Goal: Information Seeking & Learning: Learn about a topic

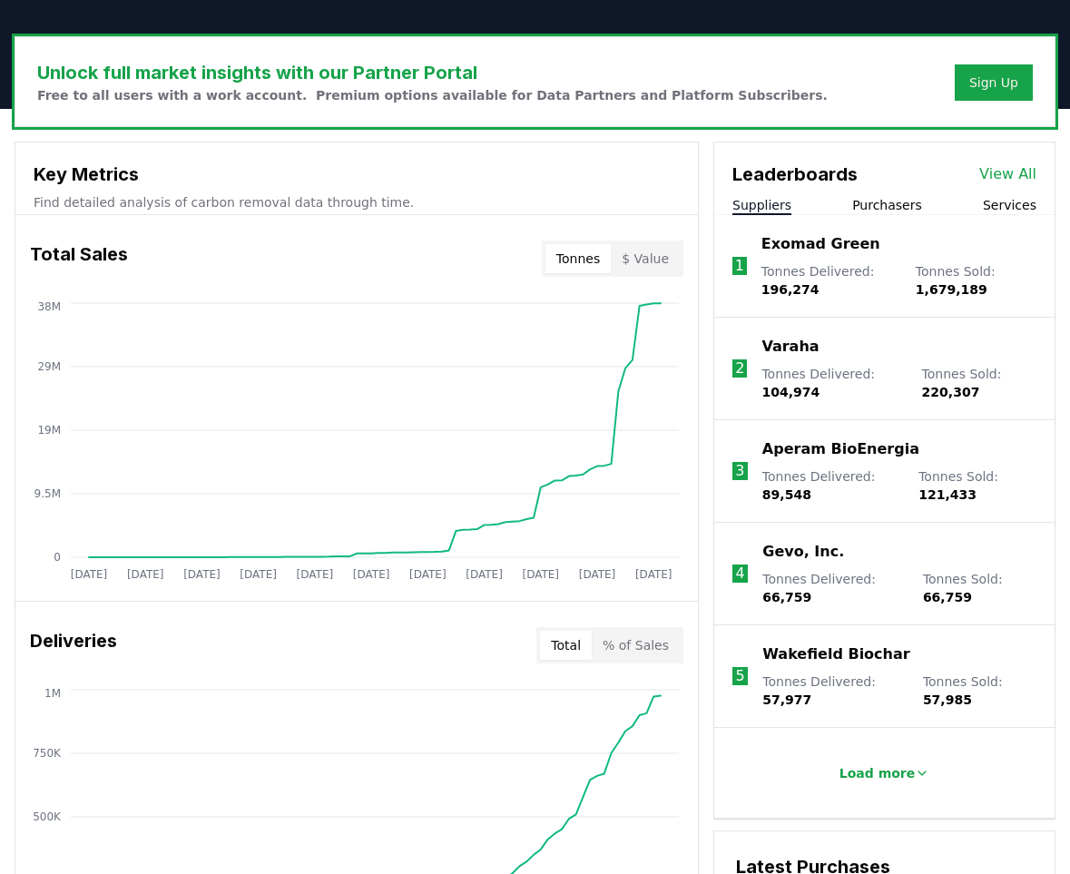
scroll to position [526, 0]
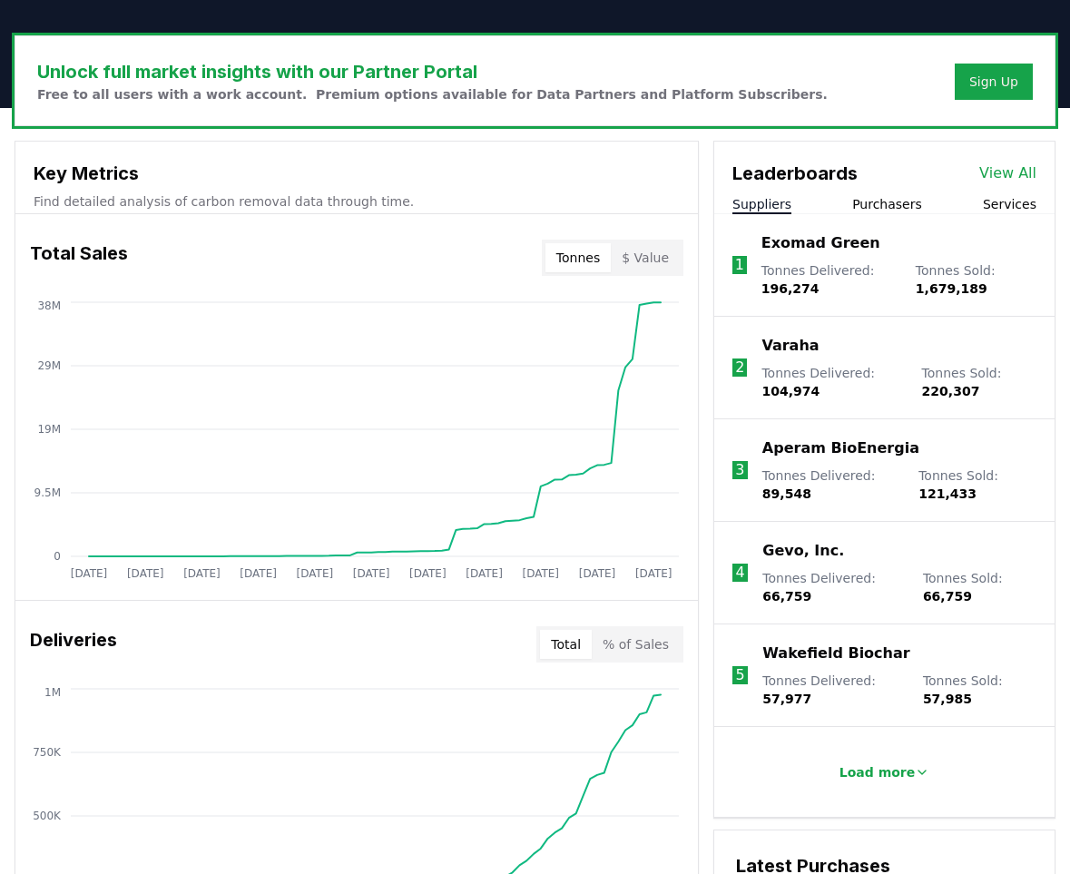
click at [1015, 172] on link "View All" at bounding box center [1008, 174] width 57 height 22
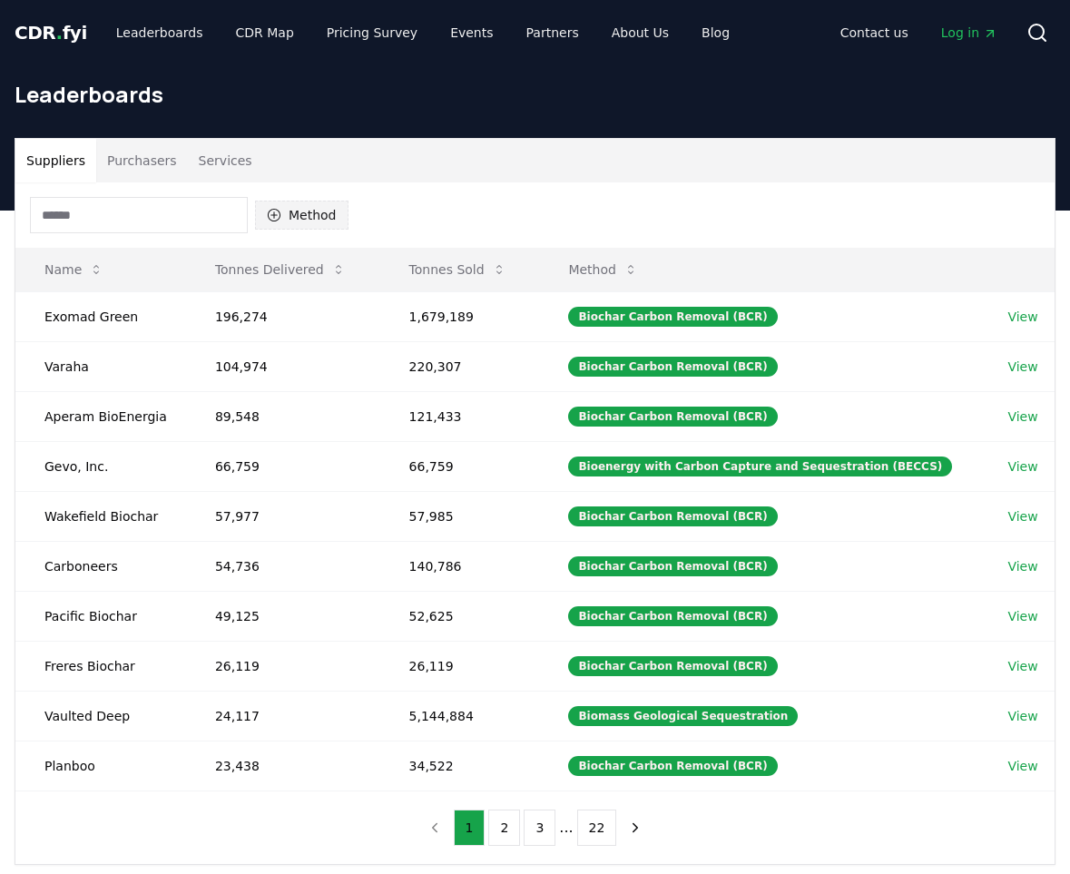
click at [305, 209] on button "Method" at bounding box center [302, 215] width 94 height 29
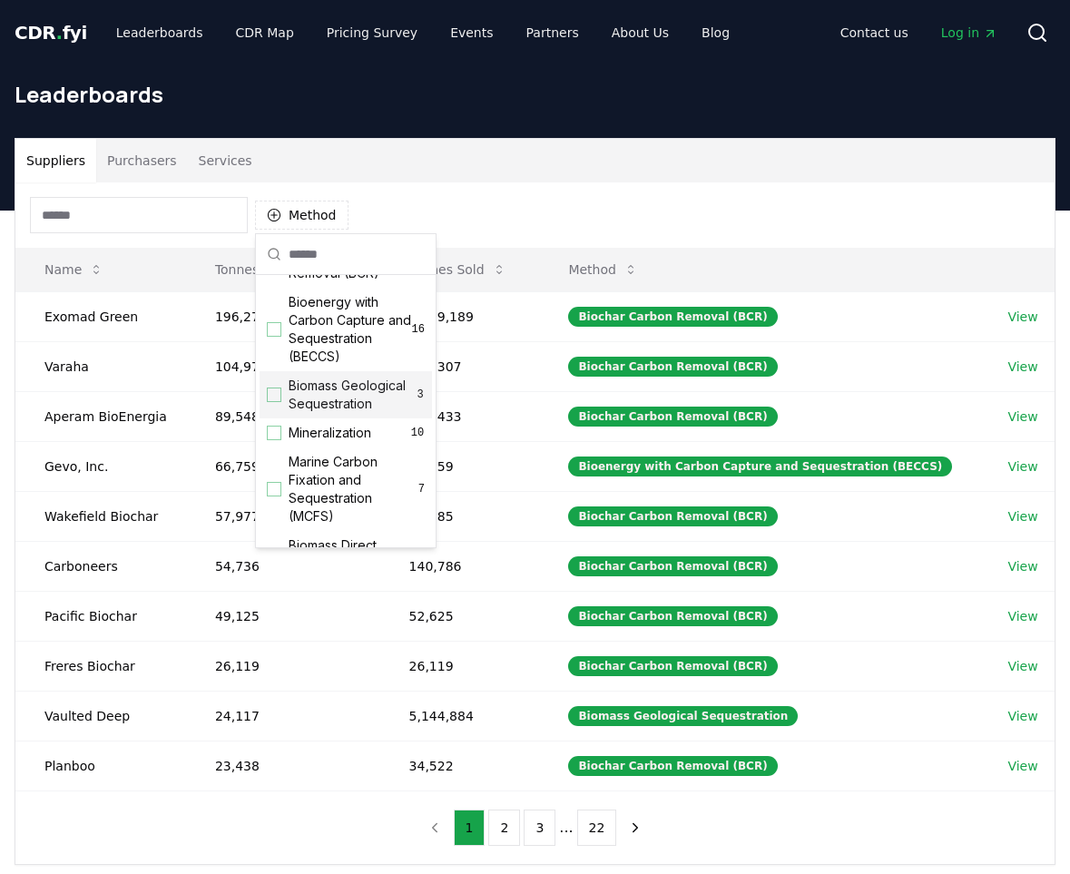
scroll to position [43, 0]
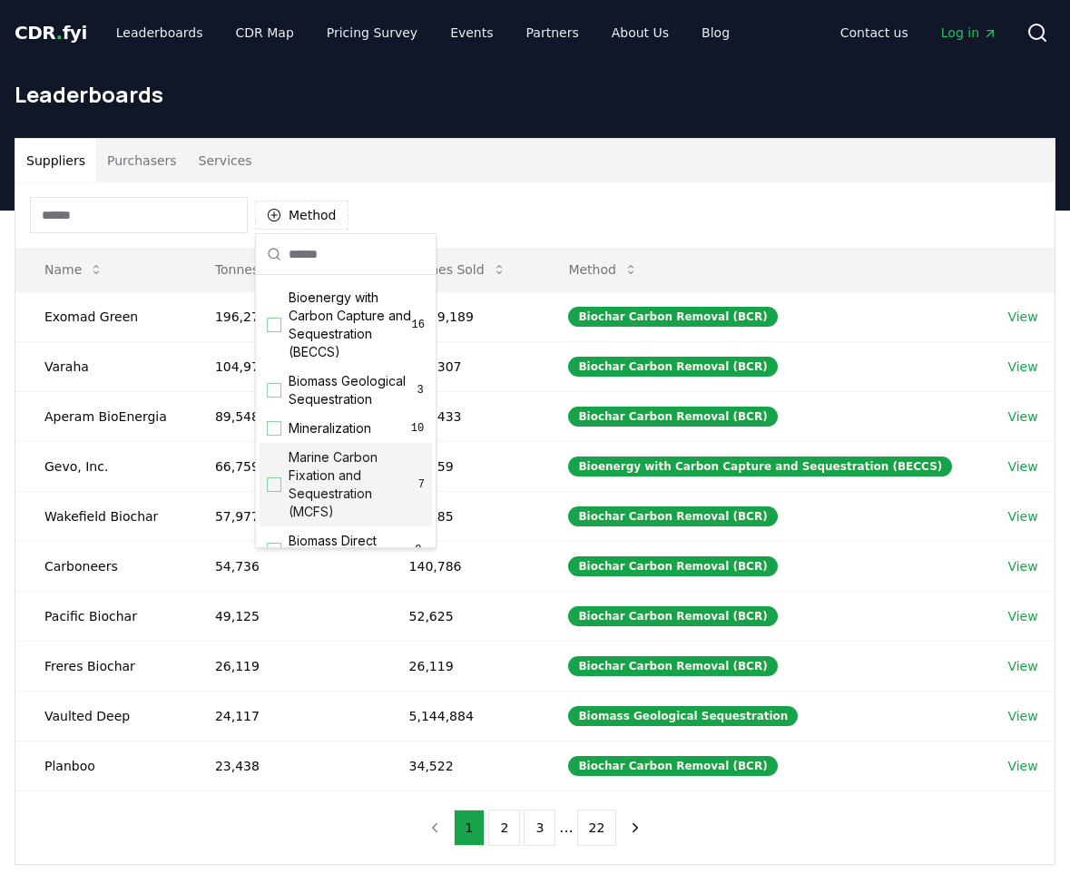
click at [272, 483] on div "Suggestions" at bounding box center [274, 485] width 15 height 15
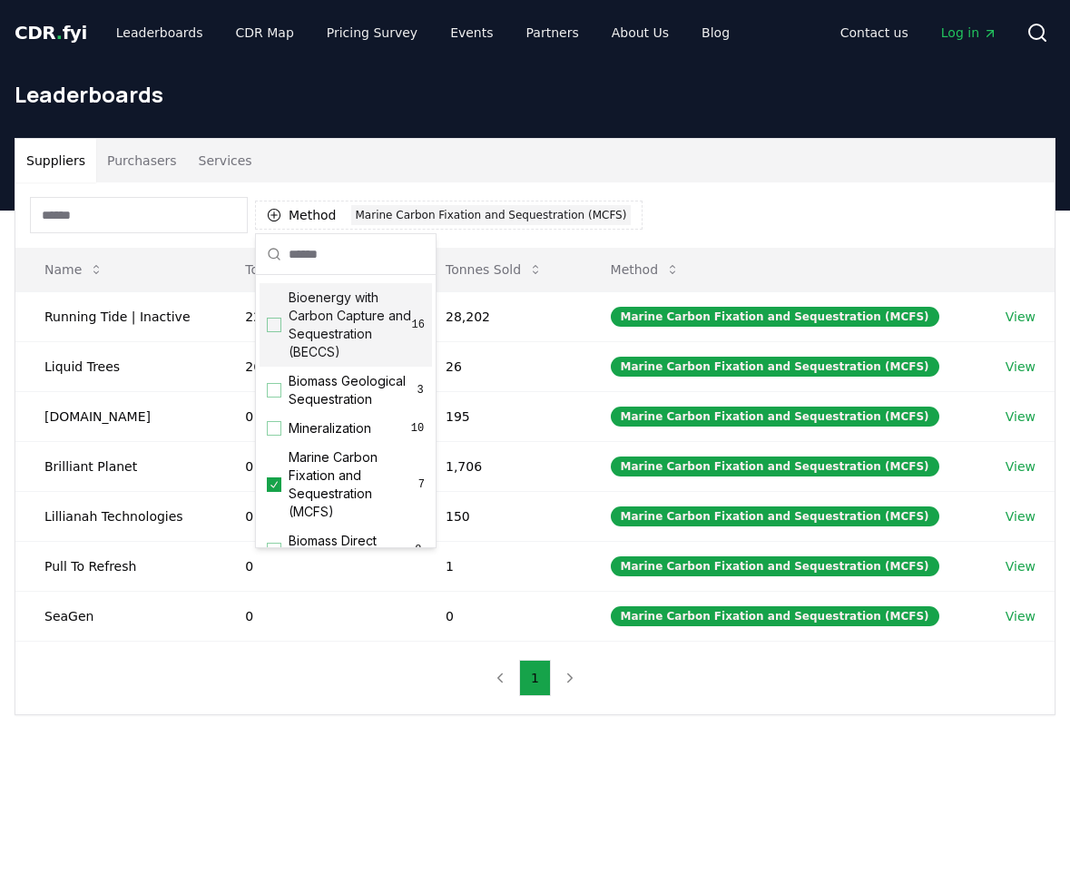
click at [733, 107] on h1 "Leaderboards" at bounding box center [535, 94] width 1041 height 29
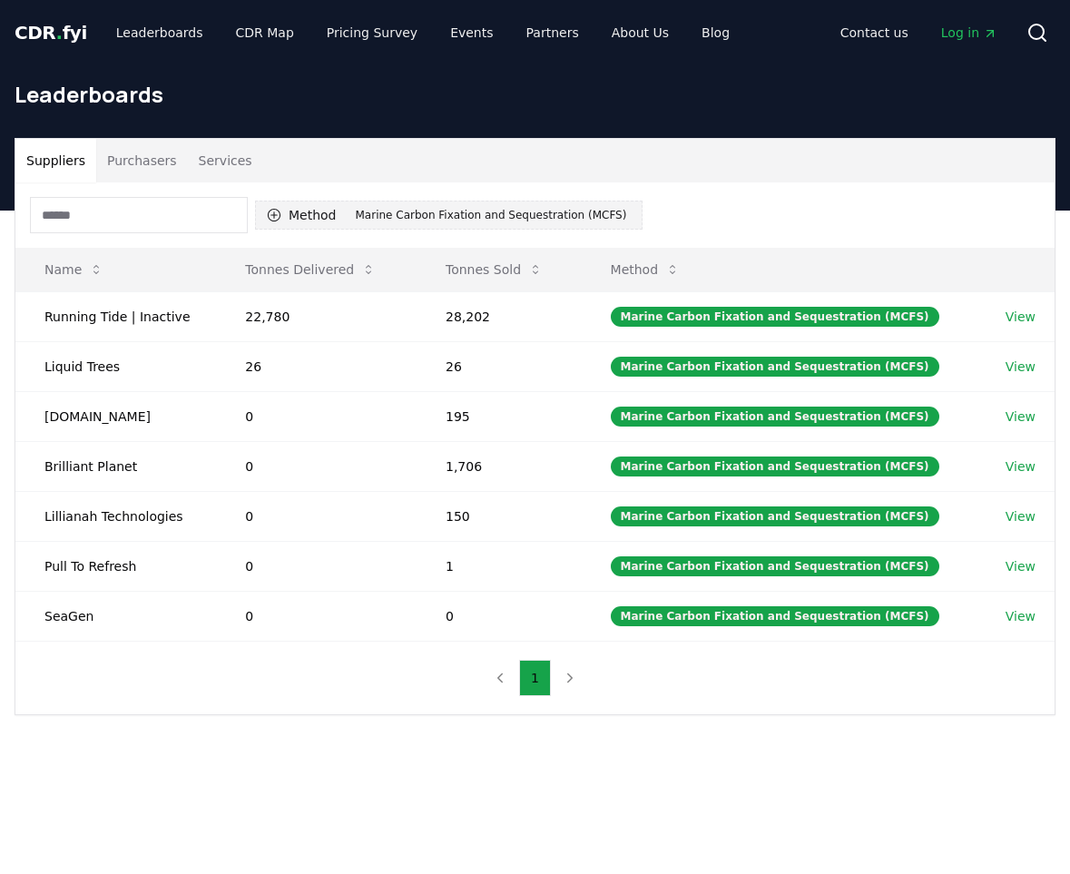
click at [275, 213] on icon "button" at bounding box center [274, 215] width 15 height 15
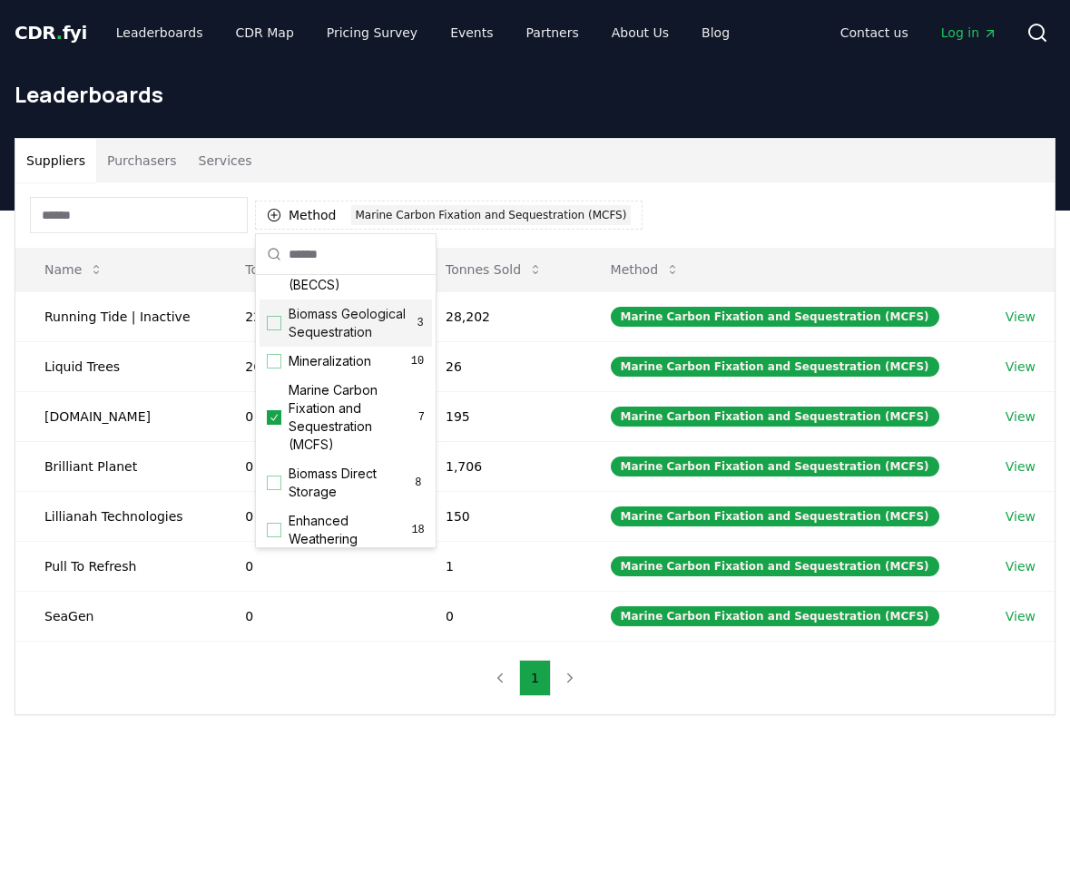
scroll to position [112, 0]
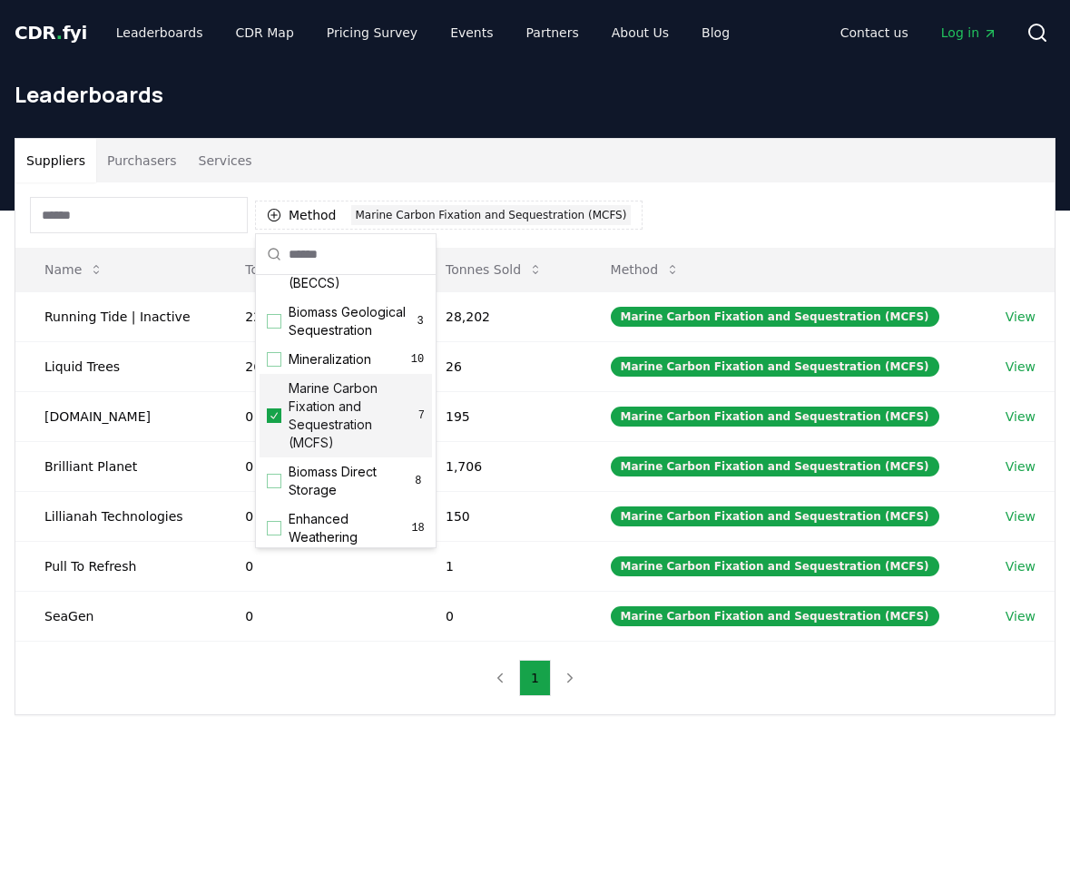
click at [277, 417] on icon "Suggestions" at bounding box center [274, 416] width 13 height 15
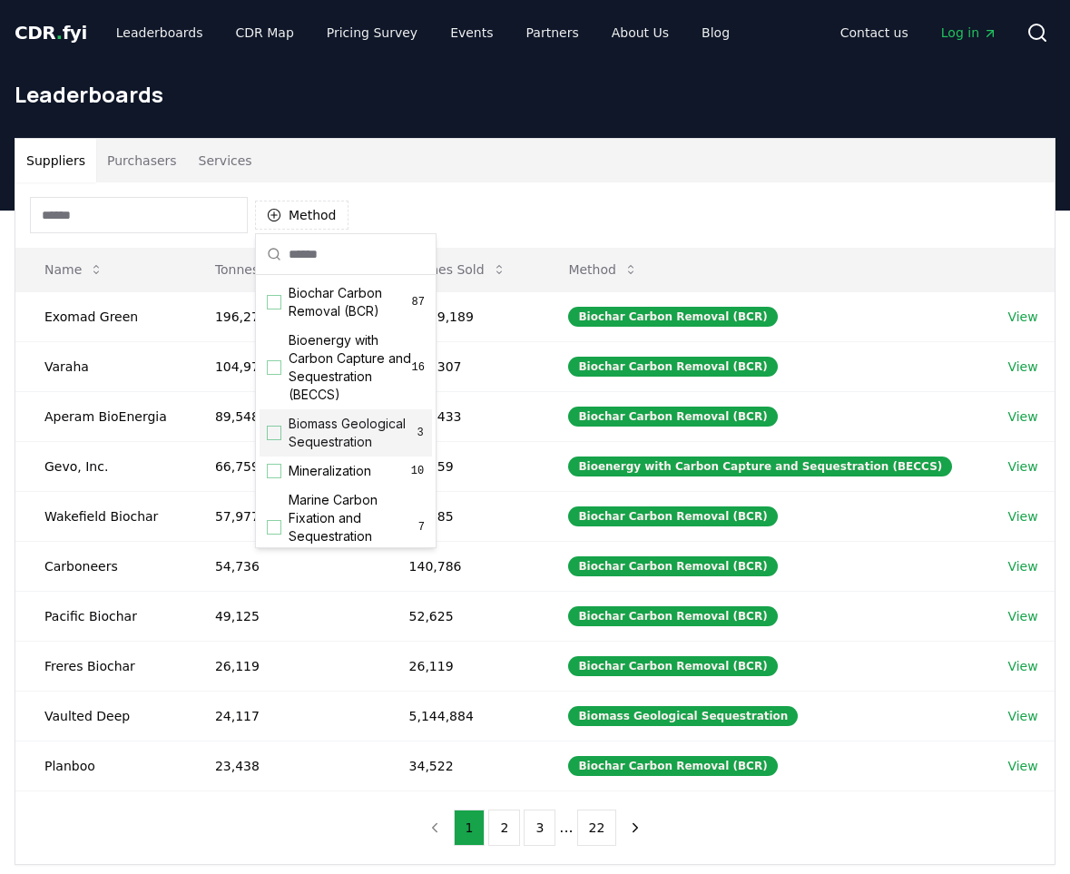
scroll to position [0, 0]
click at [270, 429] on div "Suggestions" at bounding box center [274, 433] width 15 height 15
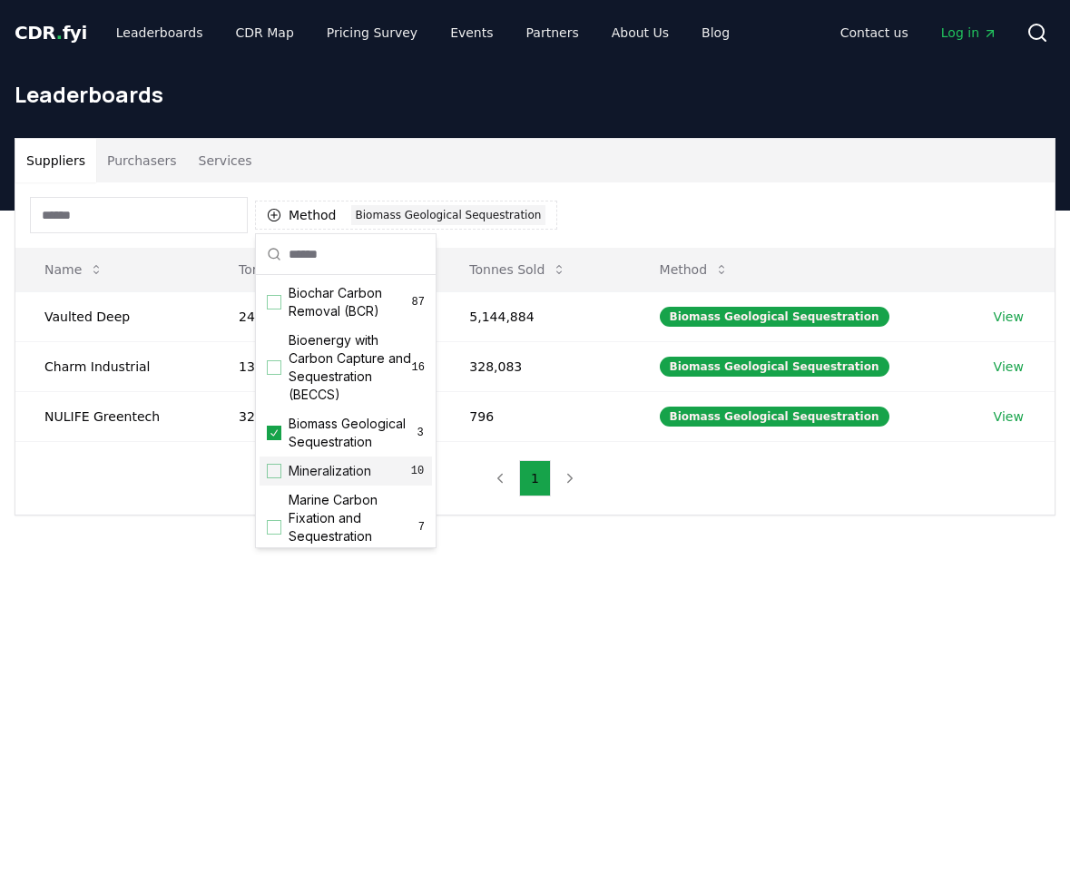
click at [271, 481] on div "Mineralization 10" at bounding box center [346, 471] width 172 height 29
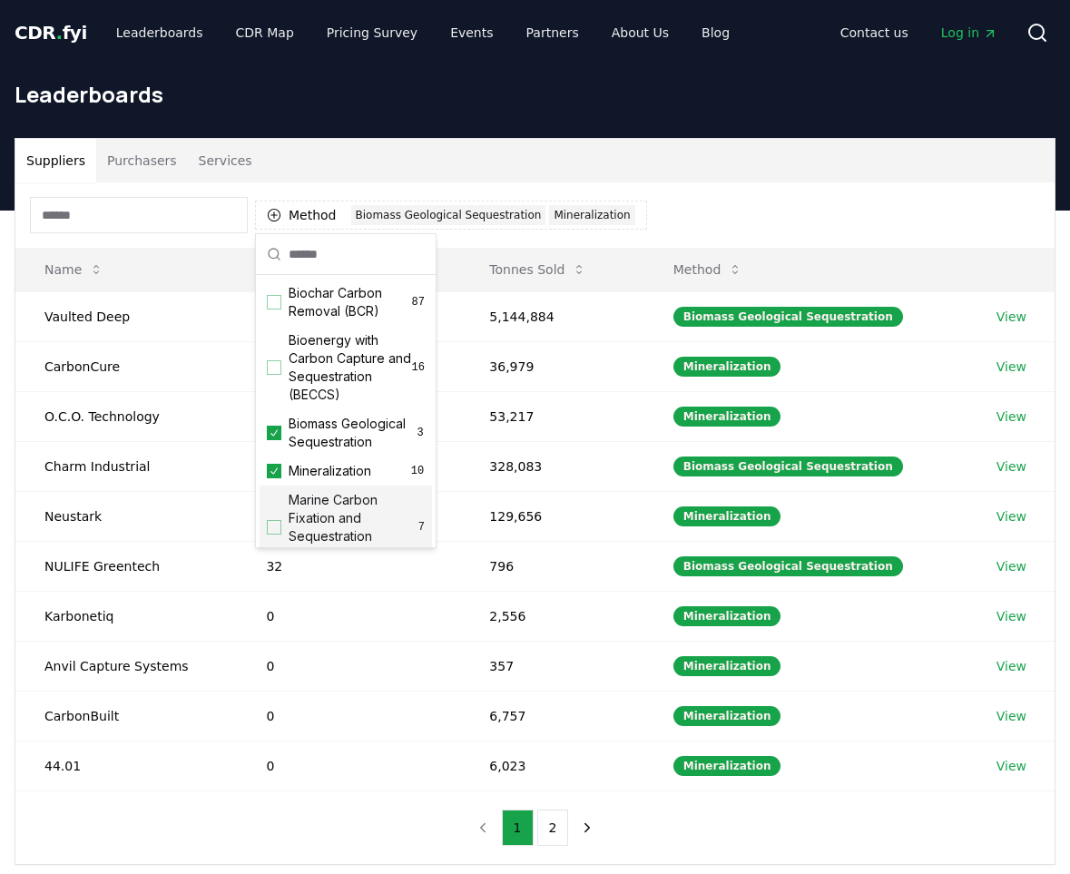
click at [271, 534] on div "Suggestions" at bounding box center [274, 527] width 15 height 15
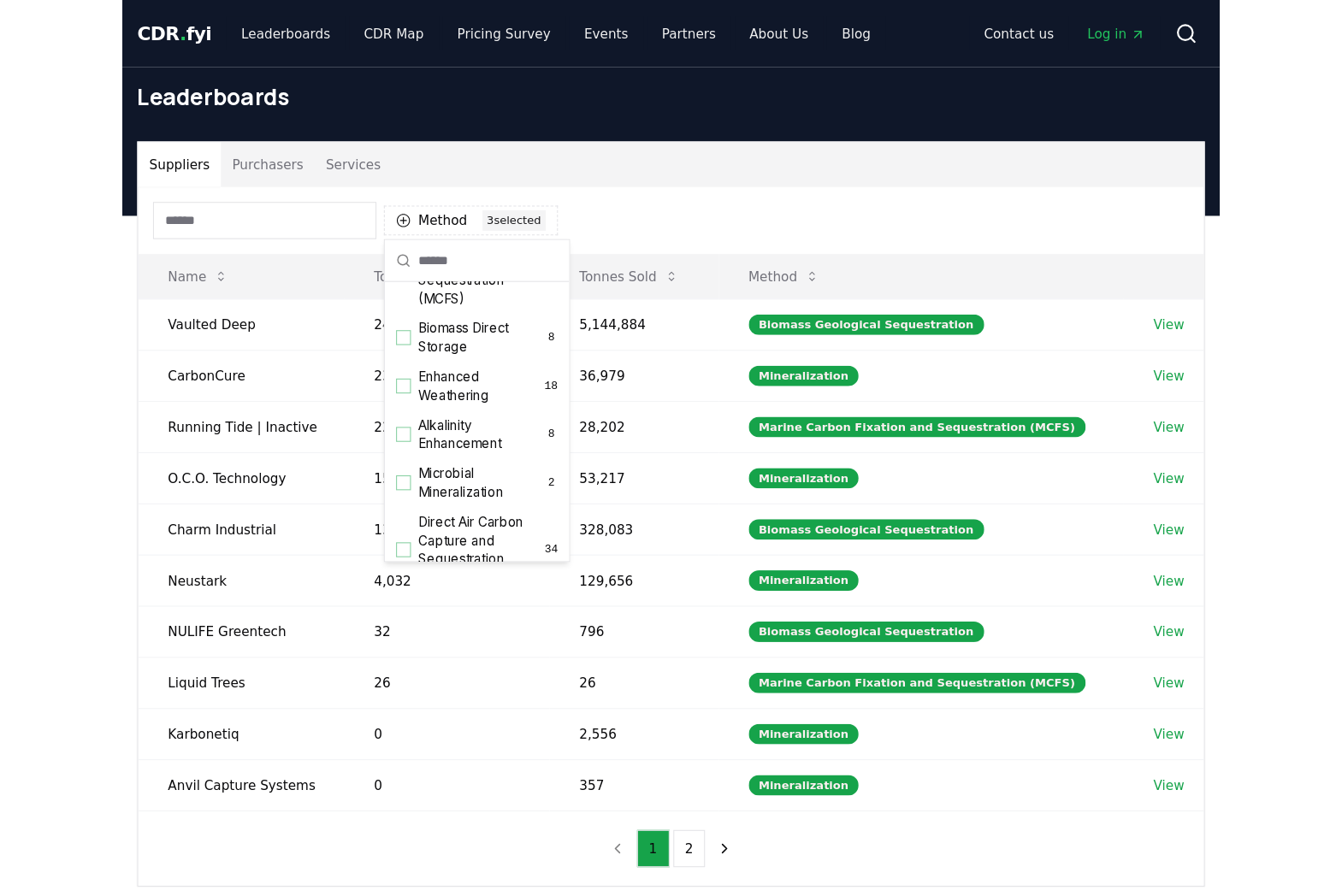
scroll to position [256, 0]
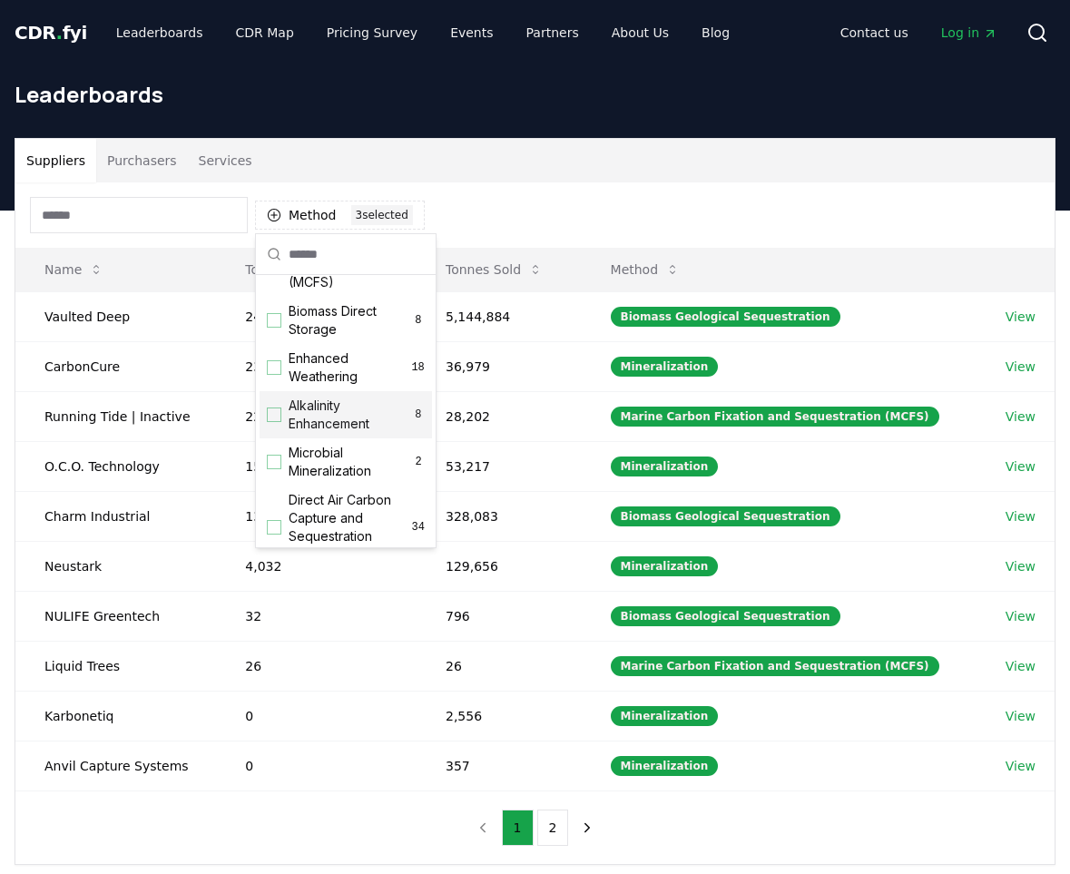
click at [271, 416] on div "Suggestions" at bounding box center [274, 415] width 15 height 15
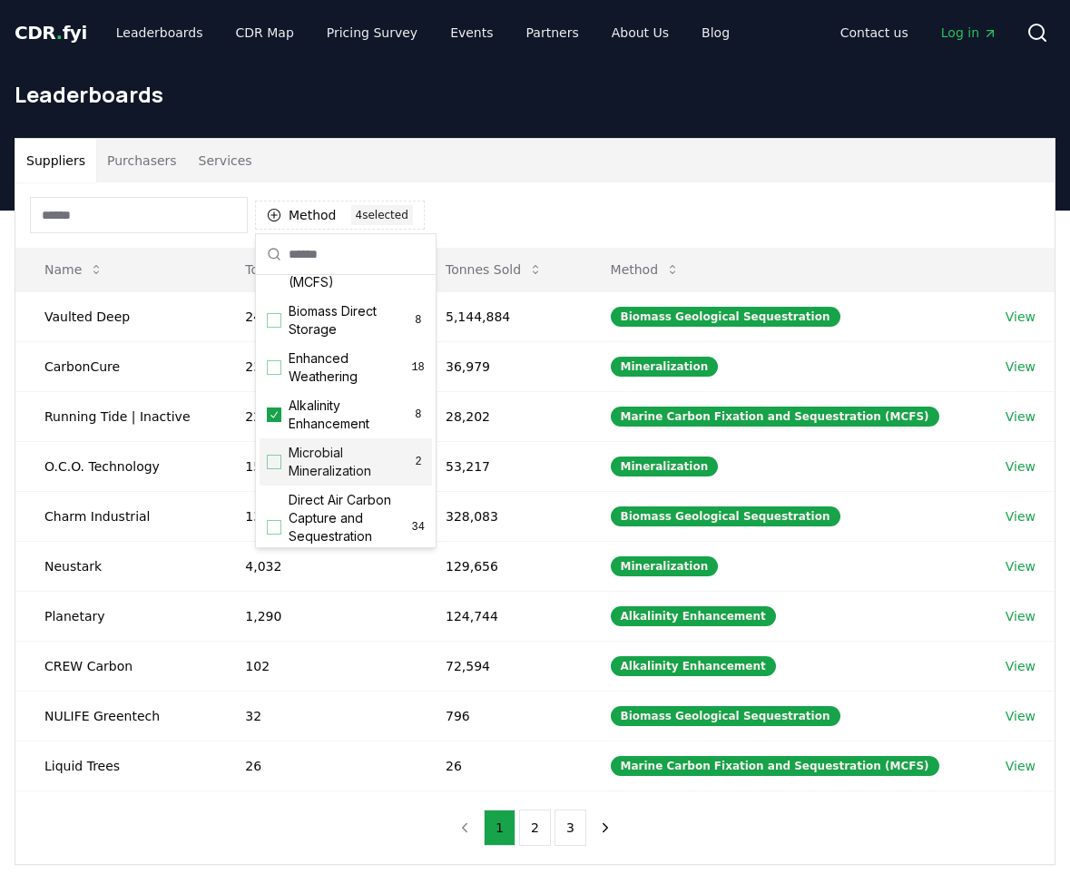
click at [272, 462] on div "Suggestions" at bounding box center [274, 462] width 15 height 15
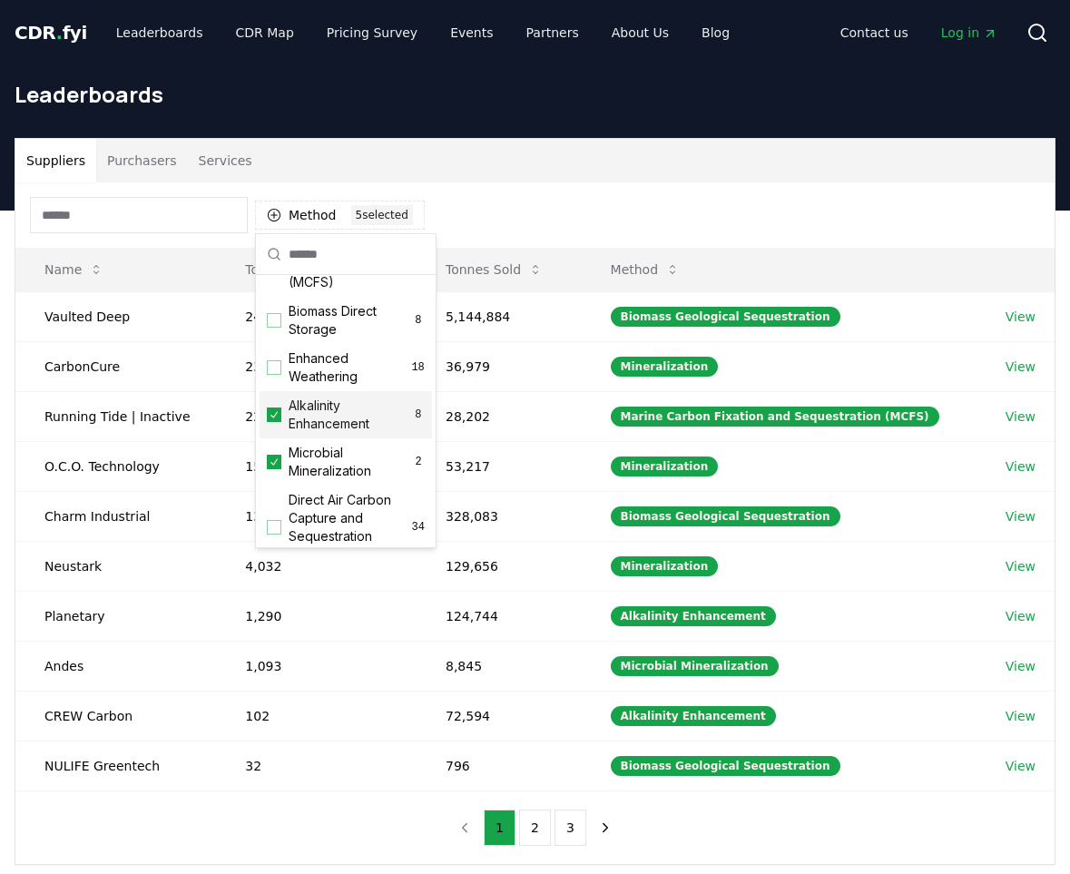
click at [795, 174] on div "Suppliers Purchasers Services" at bounding box center [535, 161] width 1040 height 44
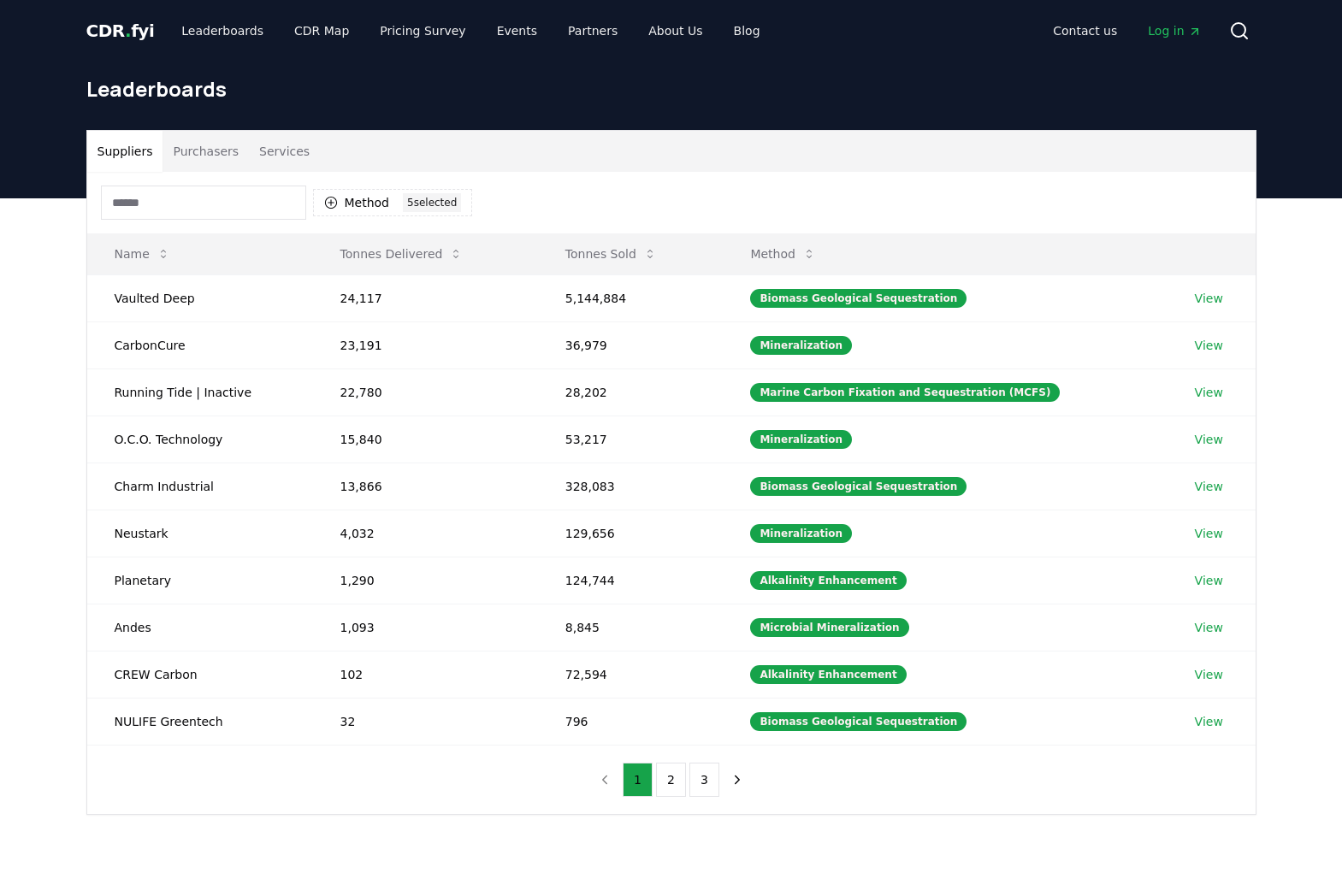
click at [227, 155] on button "Purchasers" at bounding box center [205, 152] width 87 height 41
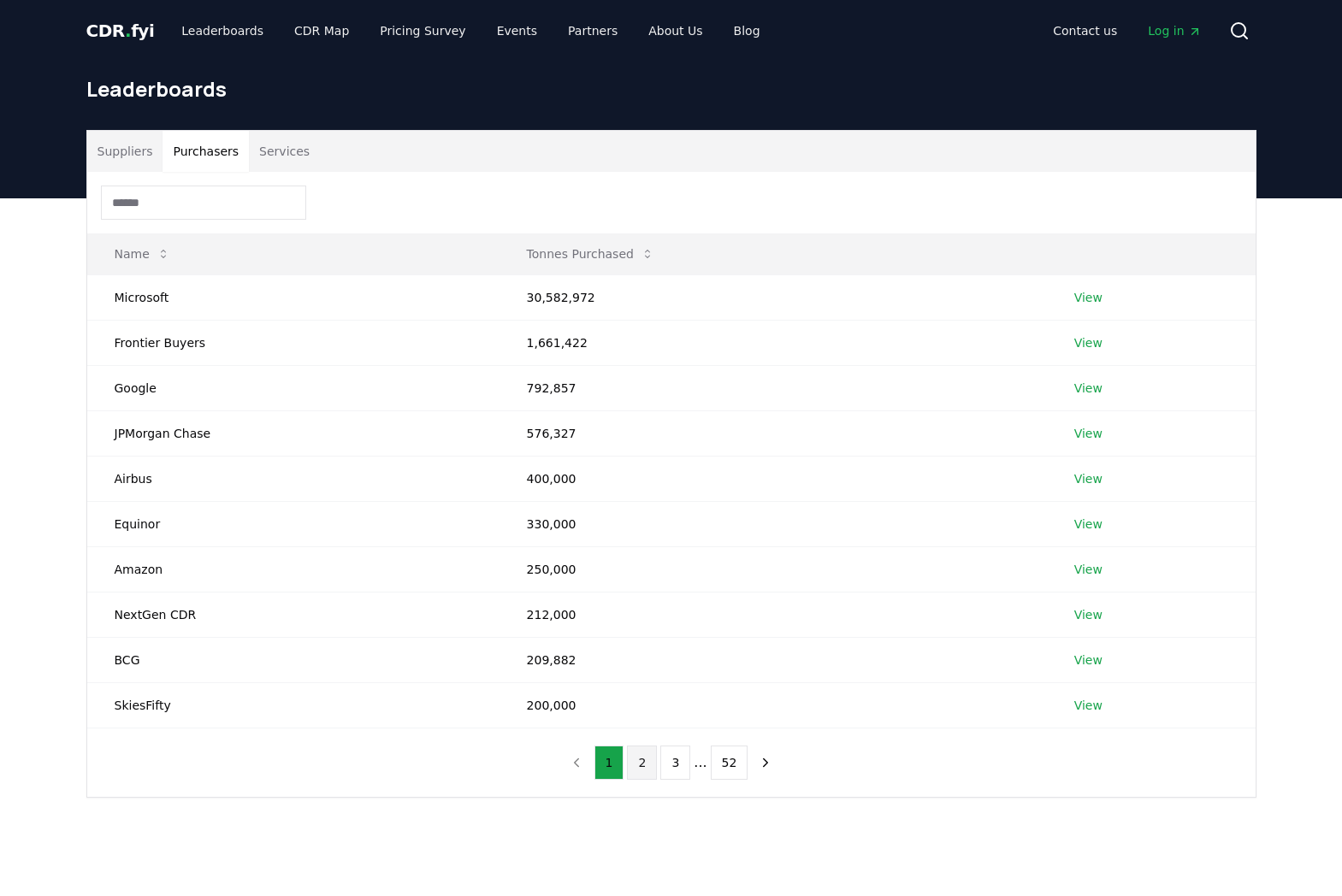
click at [649, 762] on button "2" at bounding box center [642, 763] width 30 height 34
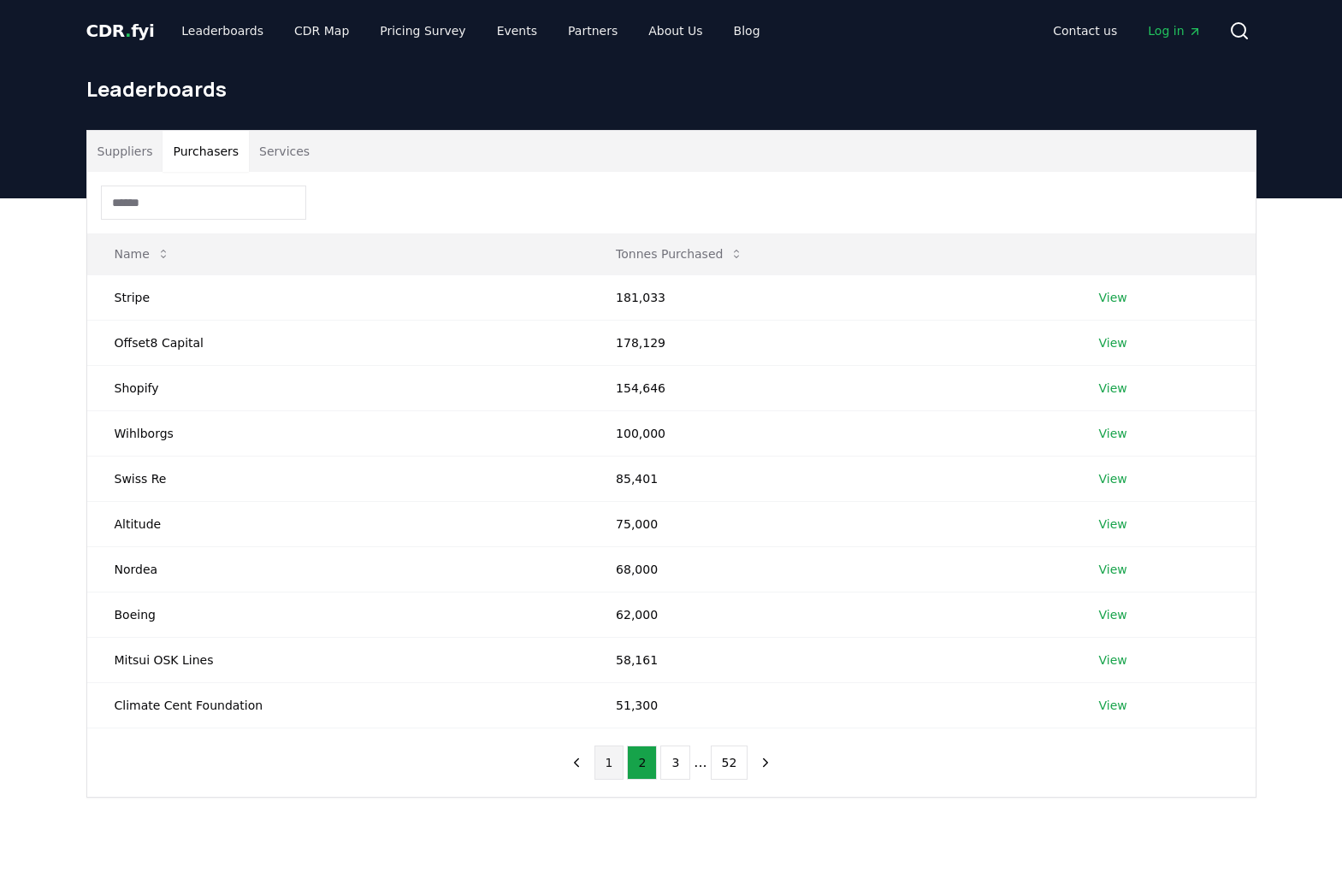
click at [614, 765] on button "1" at bounding box center [610, 763] width 30 height 34
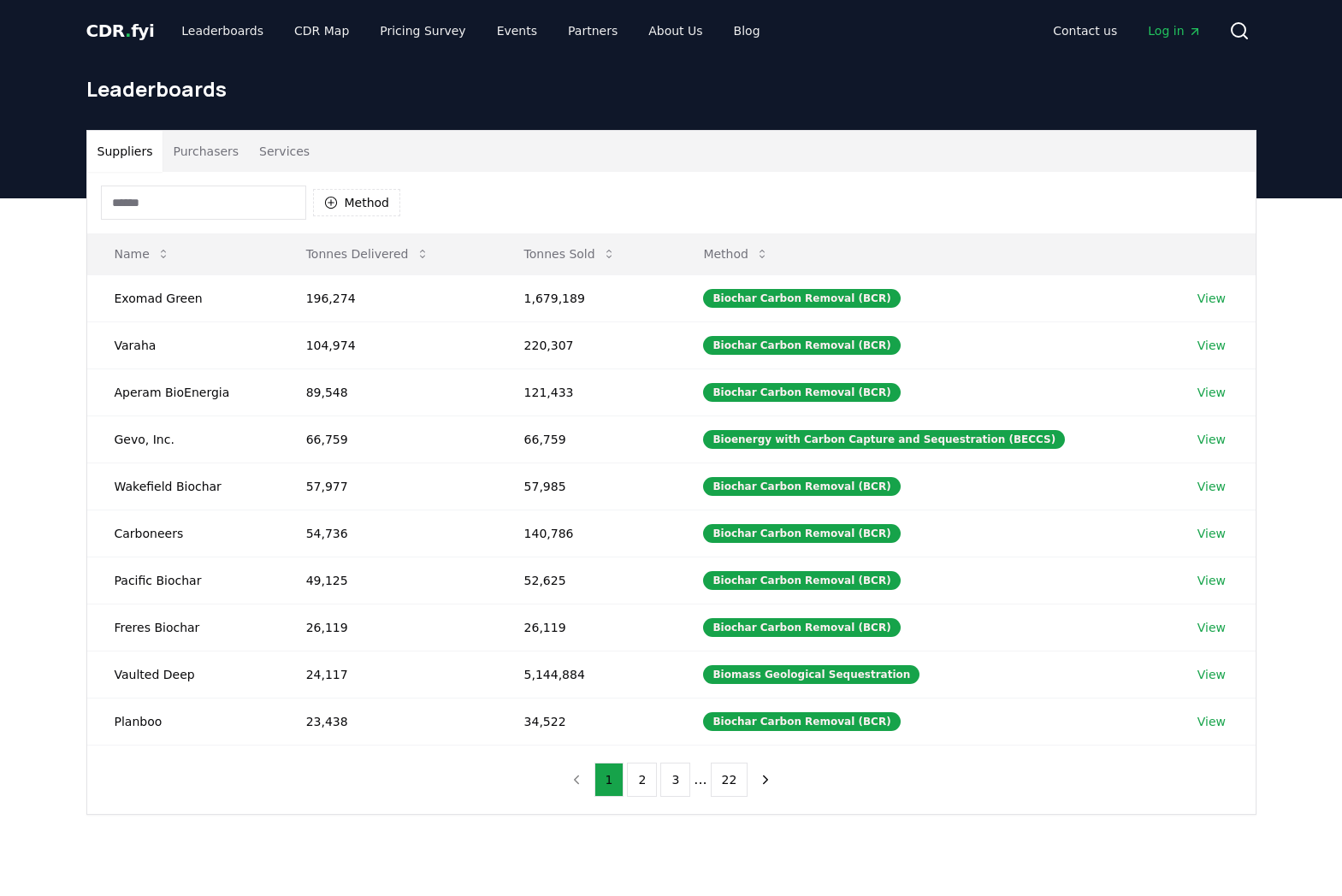
click at [133, 160] on button "Suppliers" at bounding box center [125, 152] width 76 height 41
click at [219, 155] on button "Purchasers" at bounding box center [205, 152] width 87 height 41
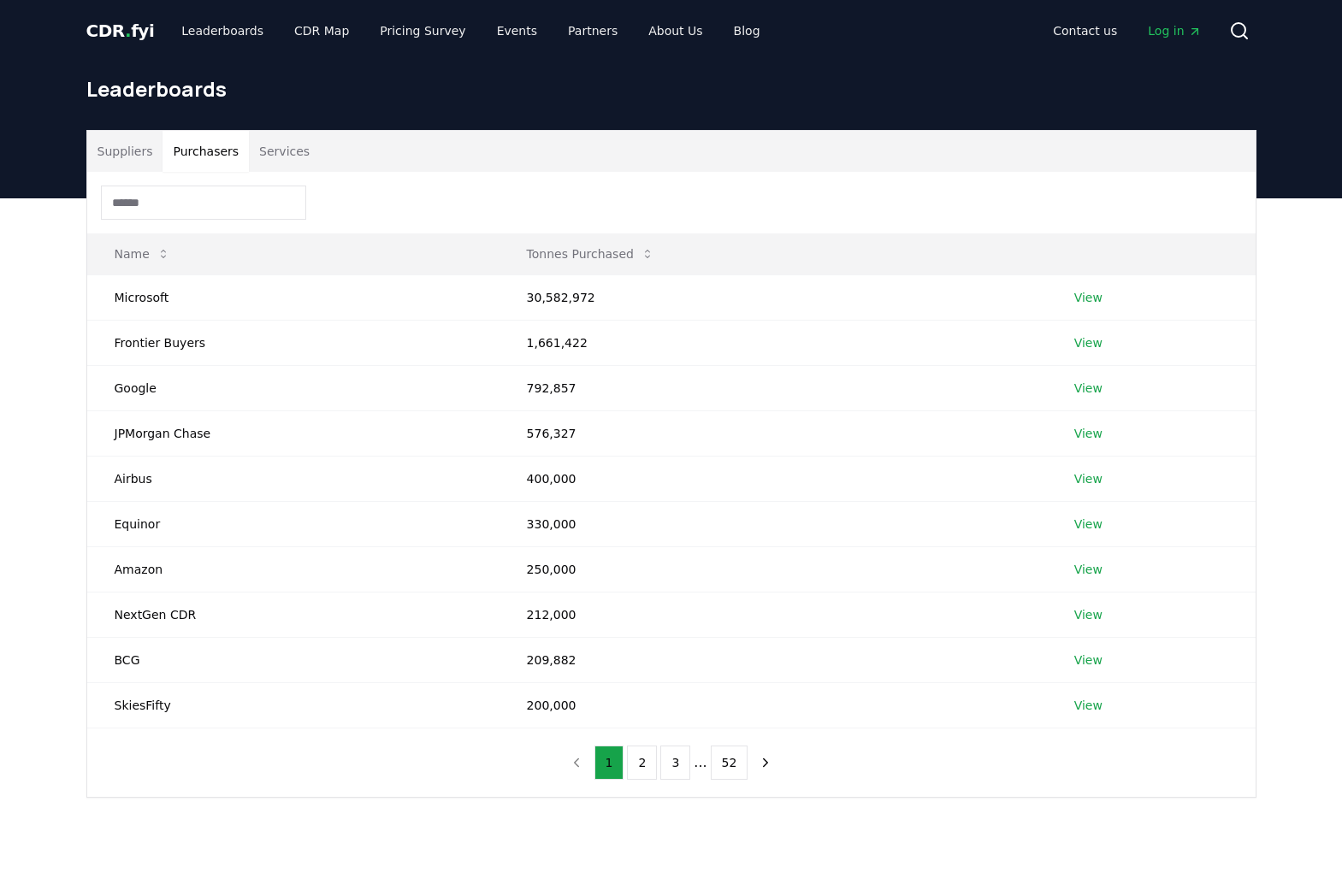
click at [134, 161] on button "Suppliers" at bounding box center [125, 152] width 76 height 41
click at [224, 153] on button "Purchasers" at bounding box center [205, 152] width 87 height 41
